Goal: Navigation & Orientation: Find specific page/section

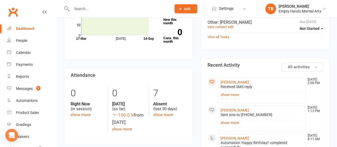
scroll to position [80, 0]
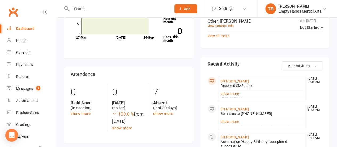
click at [230, 92] on link "show more" at bounding box center [262, 93] width 83 height 7
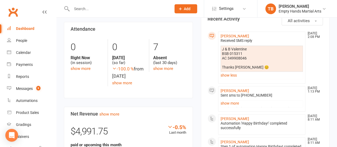
scroll to position [133, 0]
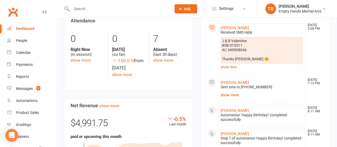
click at [228, 91] on link "show more" at bounding box center [262, 94] width 83 height 7
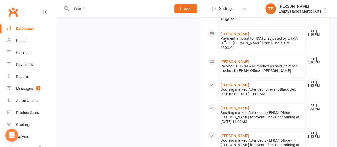
scroll to position [611, 0]
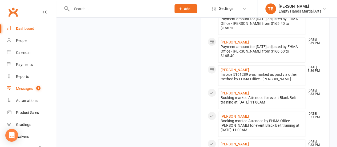
click at [20, 85] on link "Messages 9" at bounding box center [31, 89] width 49 height 12
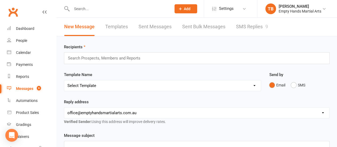
click at [245, 32] on link "SMS Replies 9" at bounding box center [252, 27] width 32 height 18
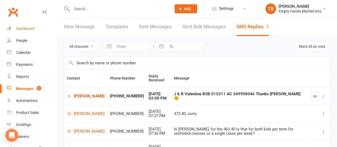
click at [27, 34] on link "Dashboard" at bounding box center [31, 29] width 49 height 12
